Goal: Information Seeking & Learning: Learn about a topic

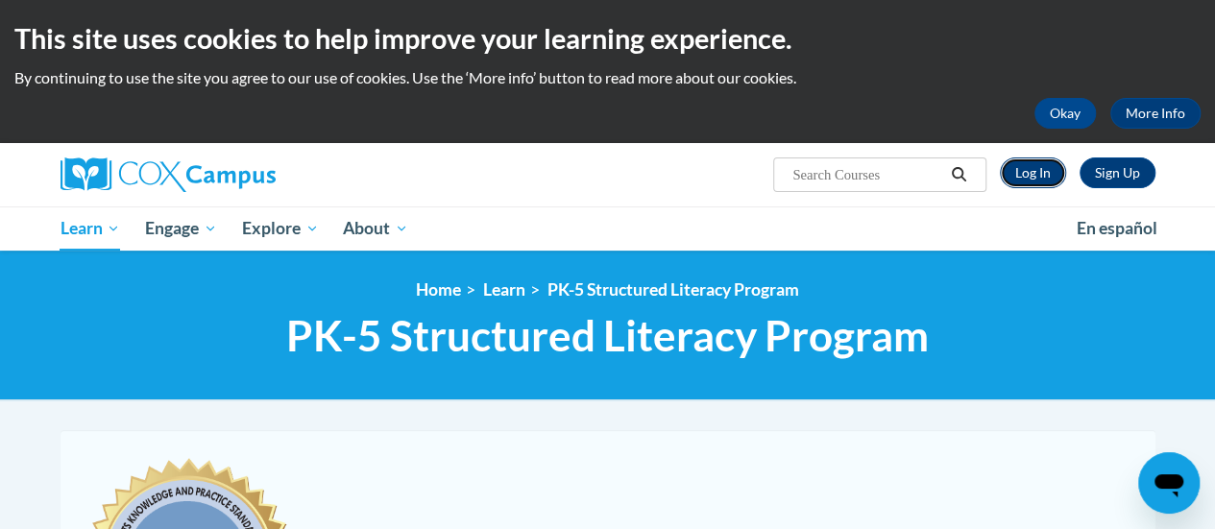
click at [1041, 170] on link "Log In" at bounding box center [1033, 173] width 66 height 31
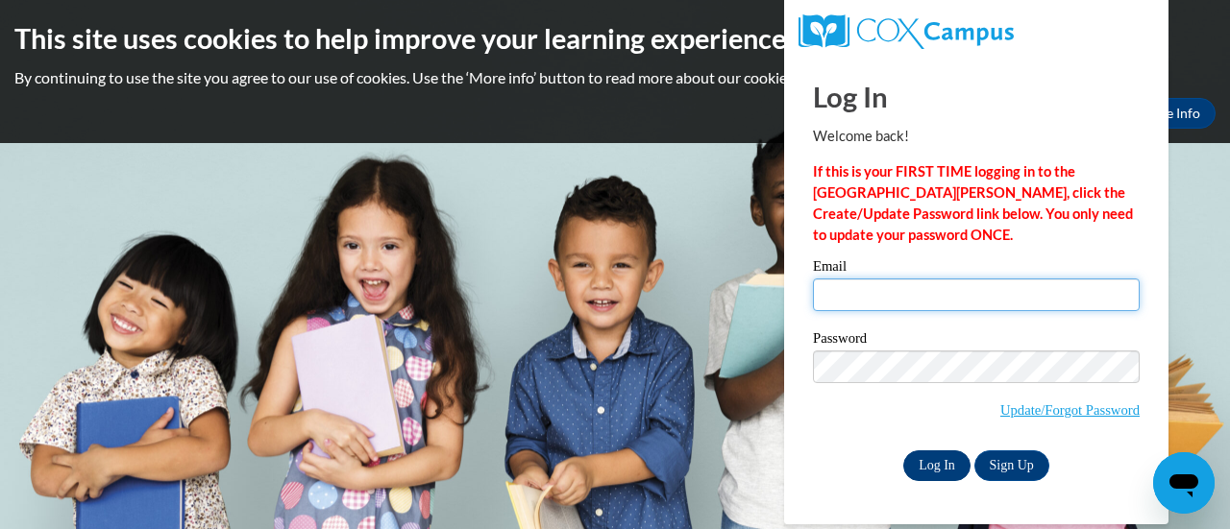
type input "mrafferty@mascience.org"
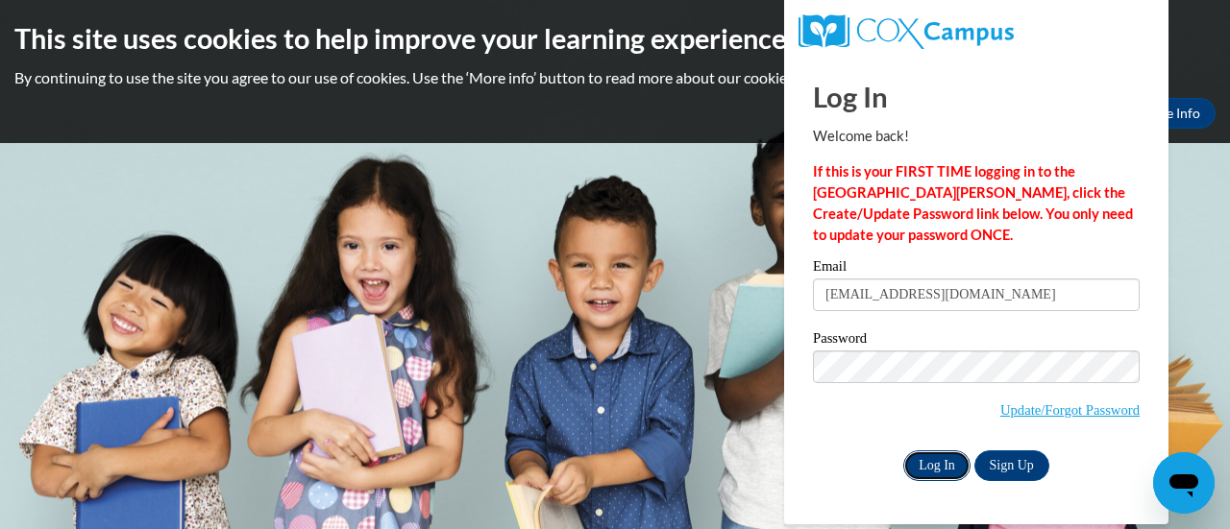
click at [915, 460] on input "Log In" at bounding box center [936, 466] width 67 height 31
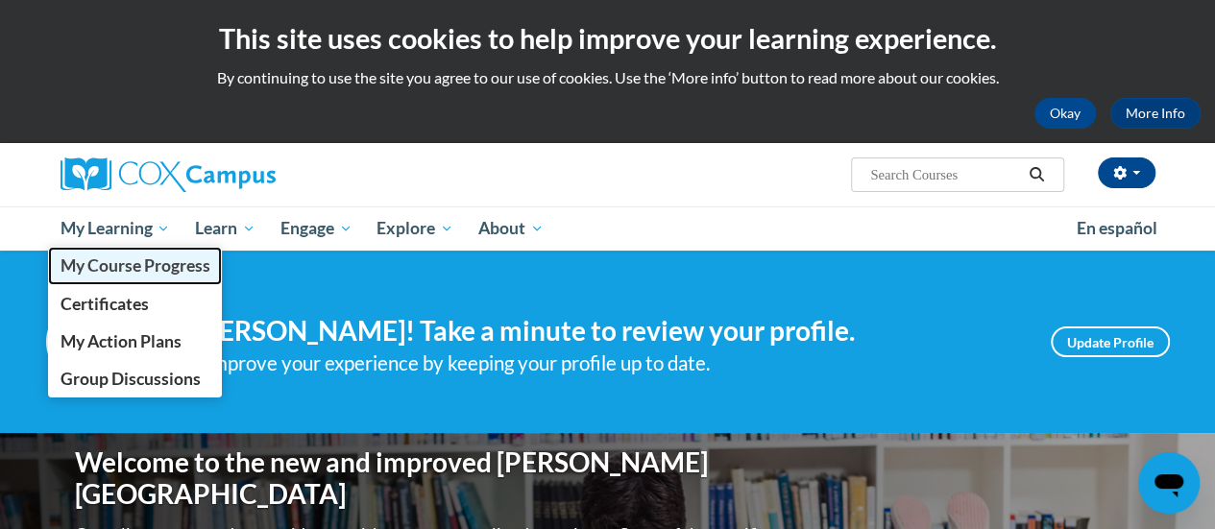
click at [142, 266] on span "My Course Progress" at bounding box center [135, 266] width 150 height 20
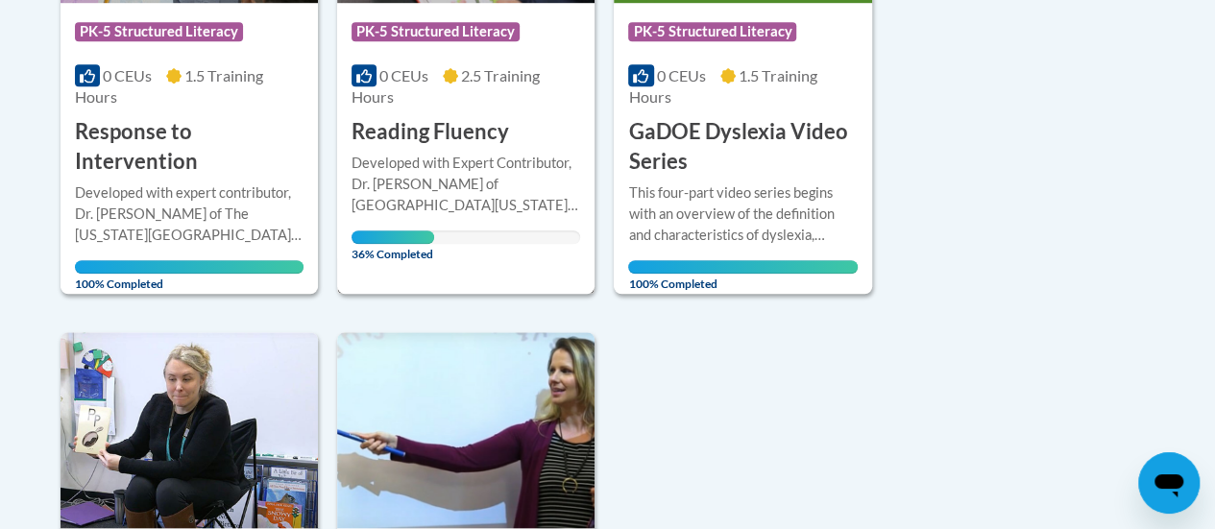
scroll to position [673, 0]
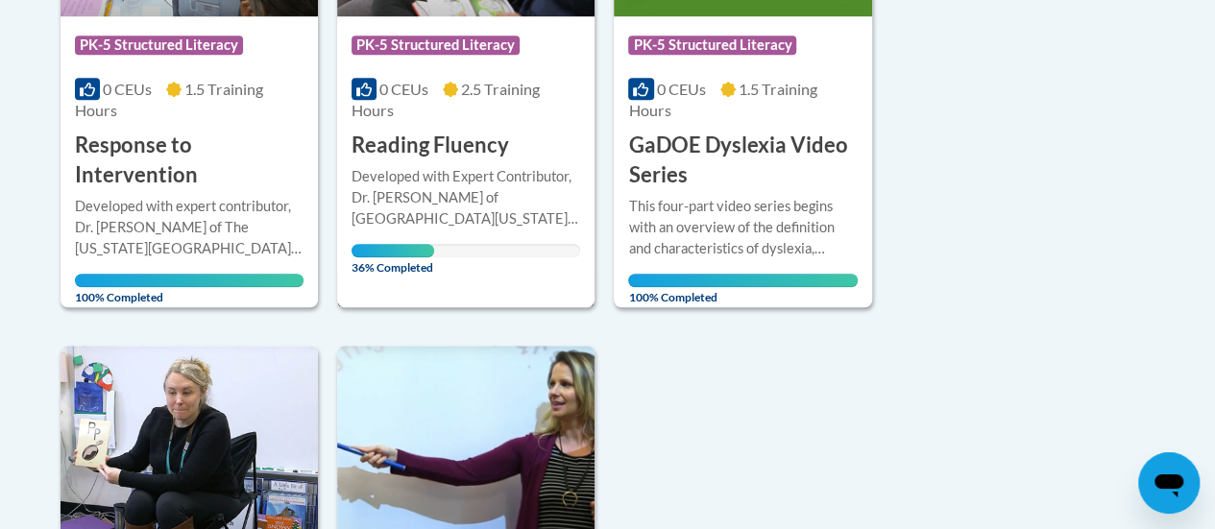
click at [481, 171] on div "Developed with Expert Contributor, Dr. Laura Rhinehart of University California…" at bounding box center [466, 197] width 229 height 63
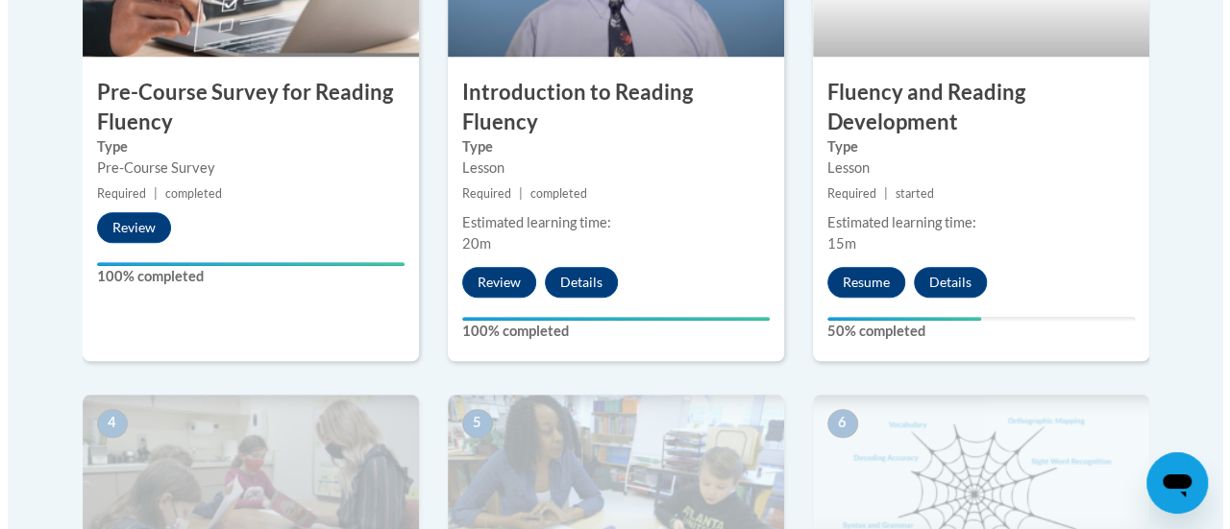
scroll to position [673, 0]
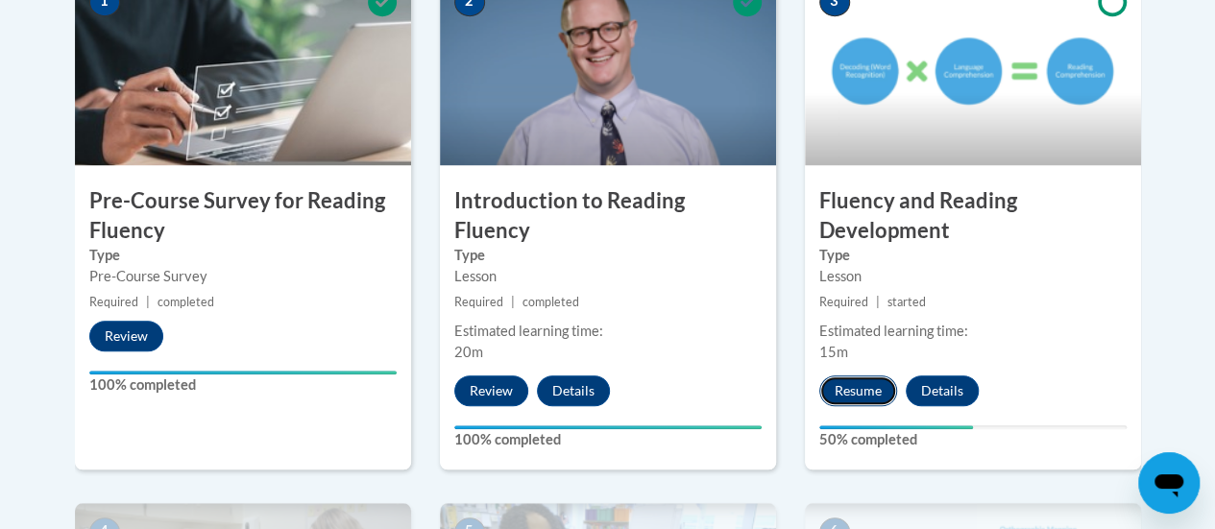
click at [851, 387] on button "Resume" at bounding box center [859, 391] width 78 height 31
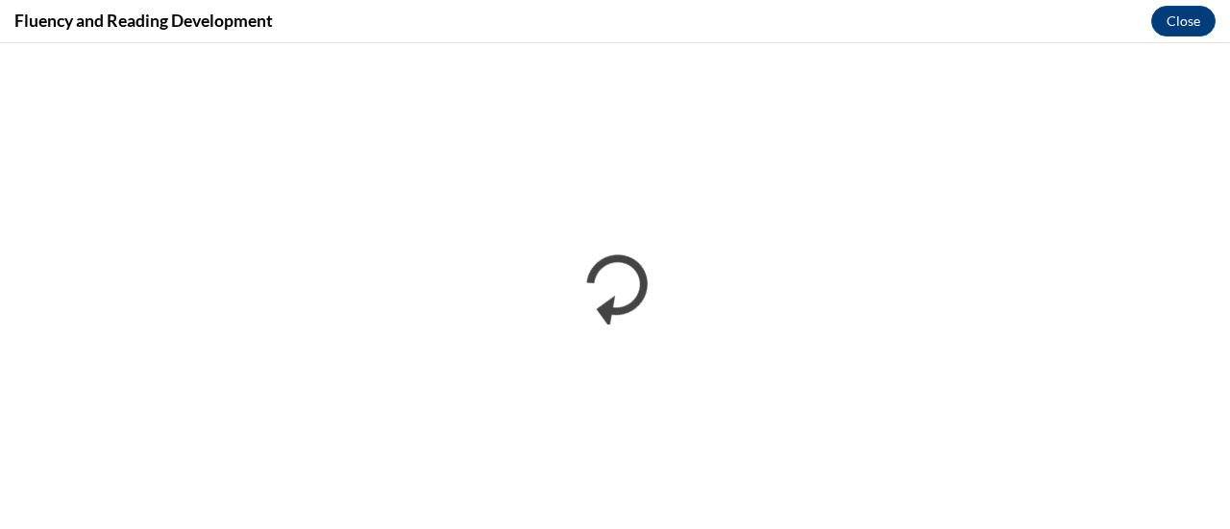
scroll to position [0, 0]
click at [1176, 19] on button "Close" at bounding box center [1183, 21] width 64 height 31
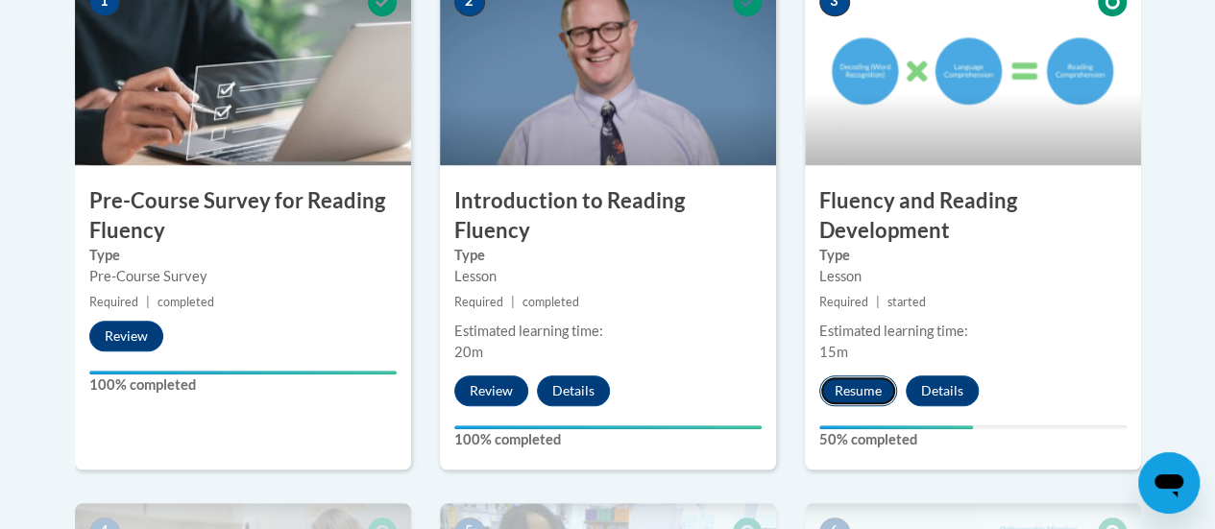
click at [878, 383] on button "Resume" at bounding box center [859, 391] width 78 height 31
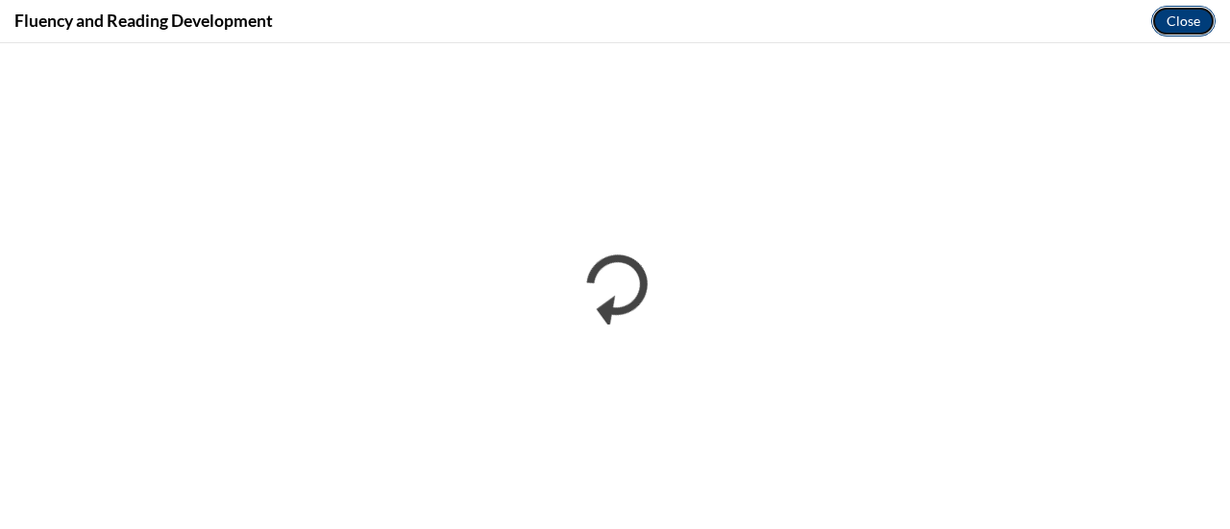
click at [1184, 22] on button "Close" at bounding box center [1183, 21] width 64 height 31
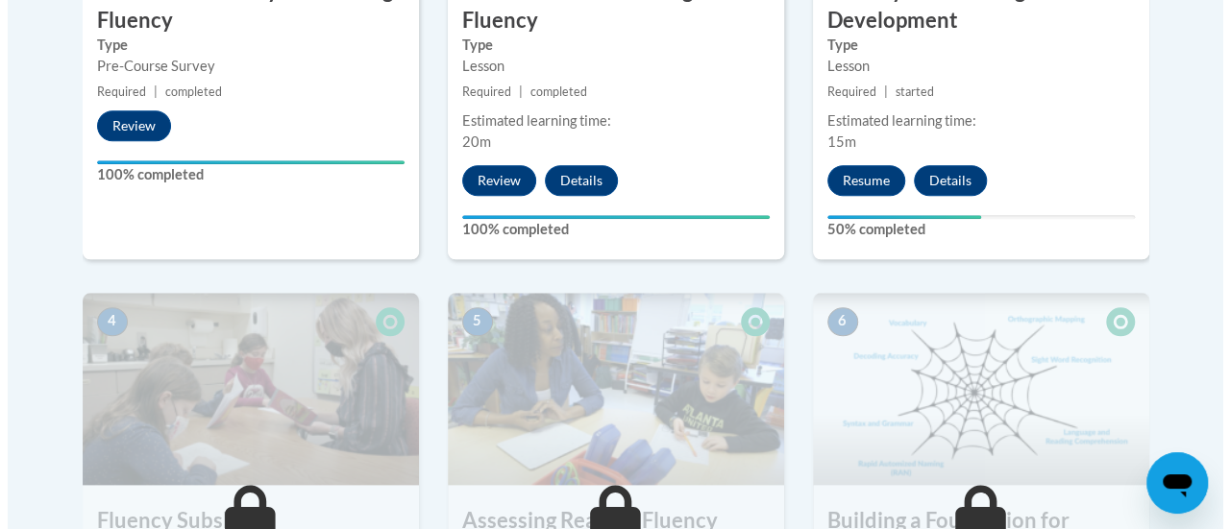
scroll to position [865, 0]
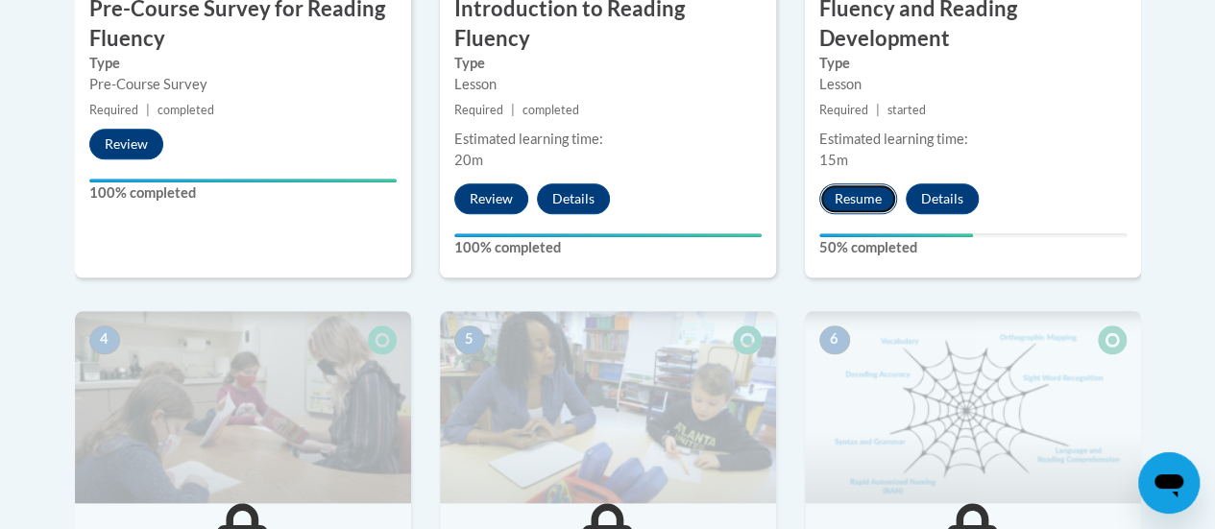
click at [854, 189] on button "Resume" at bounding box center [859, 199] width 78 height 31
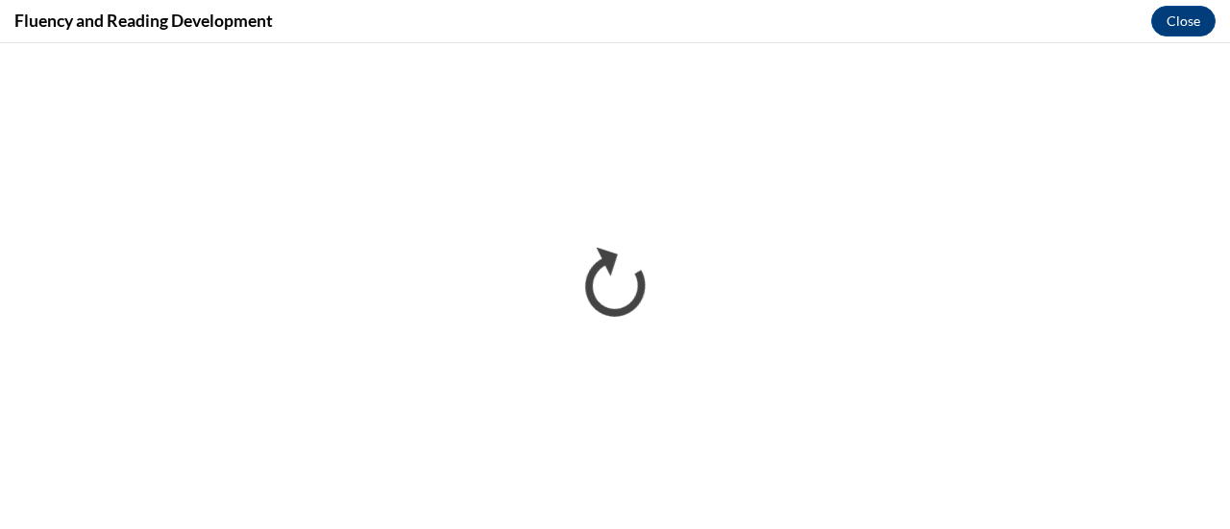
scroll to position [0, 0]
